Goal: Navigation & Orientation: Find specific page/section

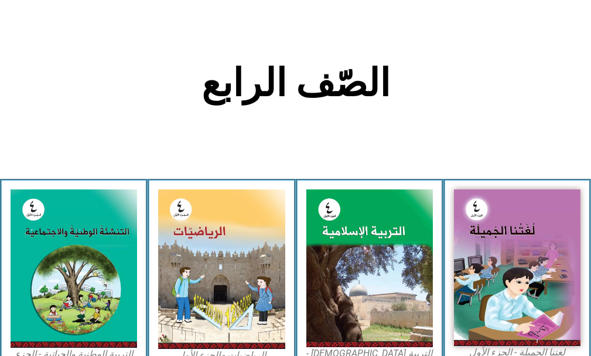
scroll to position [234, 0]
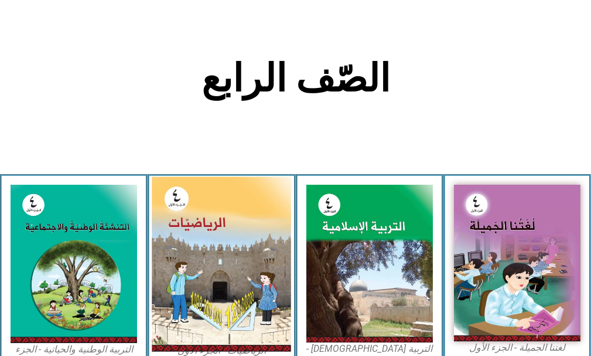
click at [196, 225] on img at bounding box center [221, 264] width 139 height 175
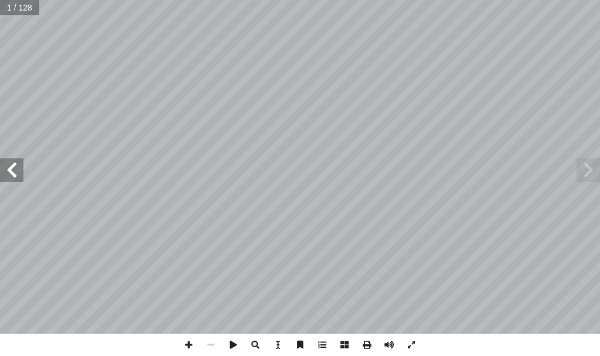
click at [16, 165] on span at bounding box center [11, 169] width 23 height 23
click at [17, 165] on span at bounding box center [11, 169] width 23 height 23
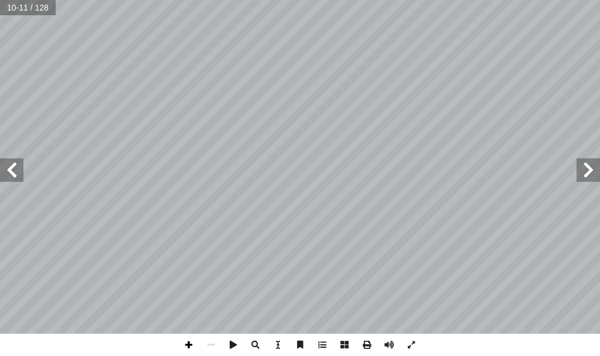
click at [187, 344] on span at bounding box center [188, 344] width 22 height 22
click at [569, 79] on html "الصفحة الرئيسية الصف الأول الصف الثاني الصف الثالث الصف الرابع الصف الخامس الصف…" at bounding box center [300, 39] width 600 height 79
click at [23, 172] on span at bounding box center [11, 169] width 23 height 23
